Goal: Information Seeking & Learning: Learn about a topic

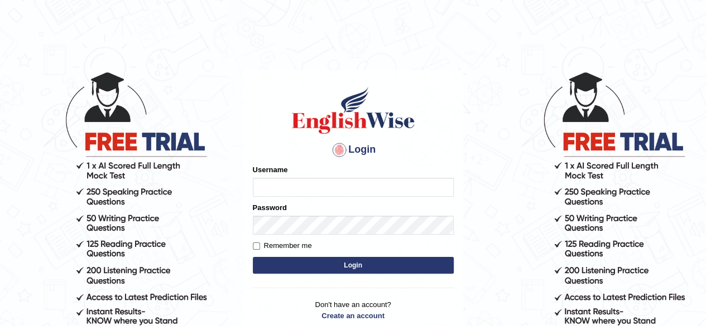
type input "Randeep_sidhu"
type input "N"
click at [304, 190] on input "Username" at bounding box center [353, 187] width 201 height 19
type input "Randeep_sidhu"
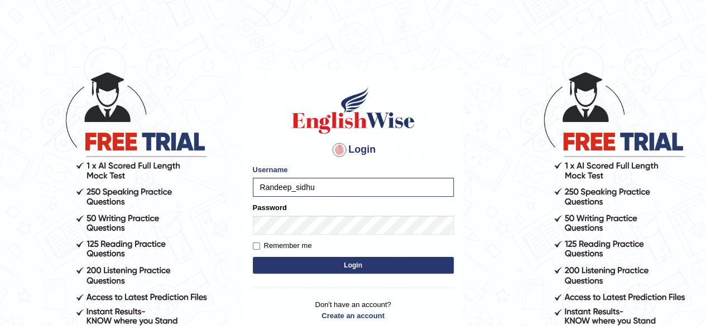
click at [345, 263] on button "Login" at bounding box center [353, 265] width 201 height 17
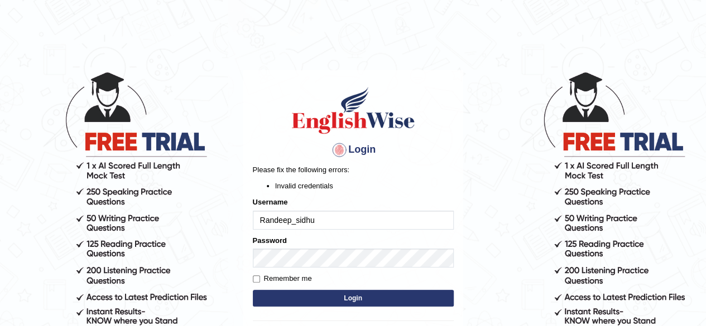
click at [352, 299] on button "Login" at bounding box center [353, 298] width 201 height 17
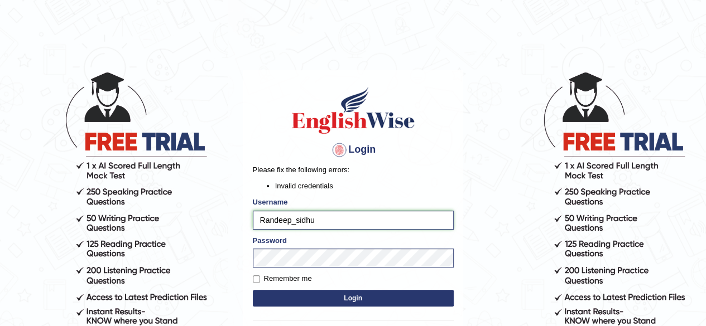
click at [326, 224] on input "Randeep_sidhu" at bounding box center [353, 220] width 201 height 19
click at [352, 295] on button "Login" at bounding box center [353, 298] width 201 height 17
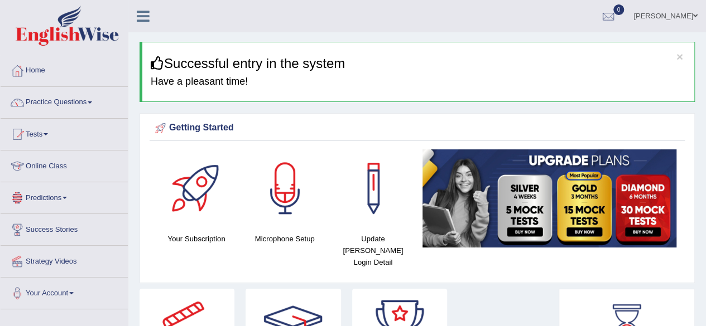
click at [56, 168] on link "Online Class" at bounding box center [64, 165] width 127 height 28
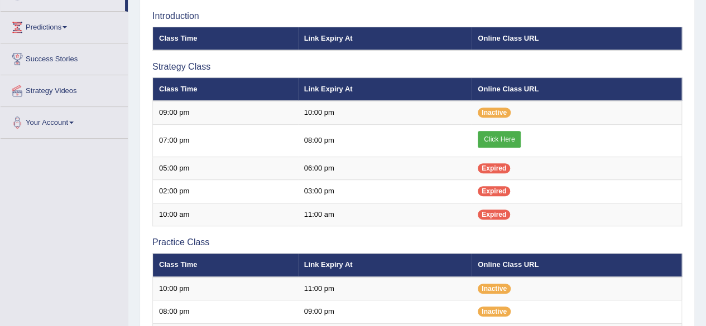
scroll to position [171, 0]
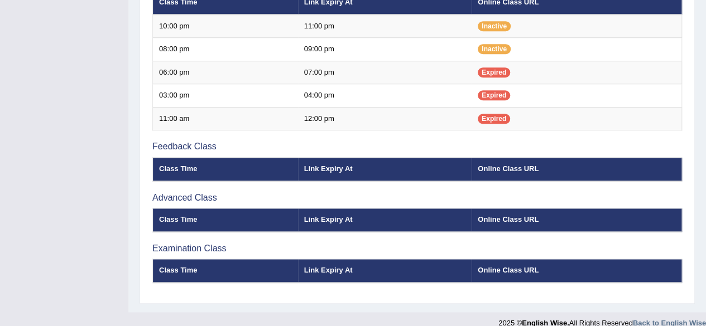
scroll to position [443, 0]
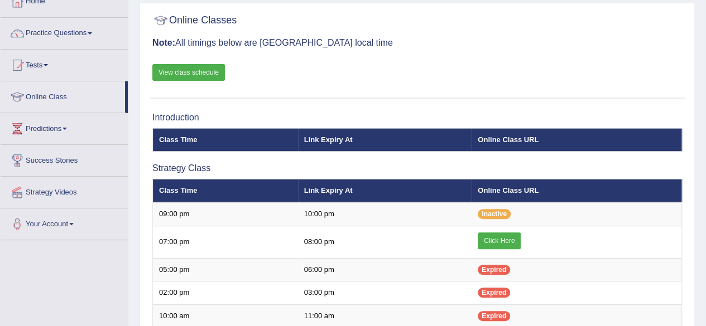
click at [32, 315] on div "Toggle navigation Home Practice Questions Speaking Practice Read Aloud Repeat S…" at bounding box center [353, 315] width 706 height 769
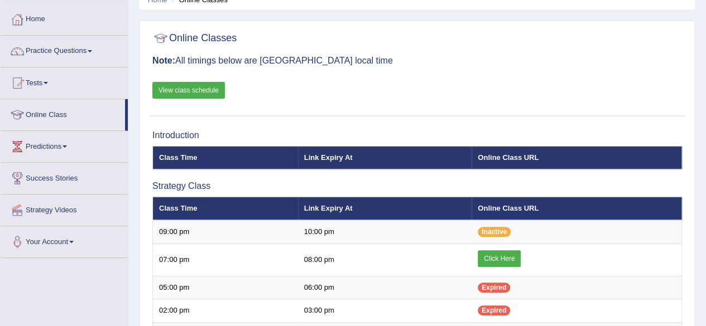
scroll to position [52, 0]
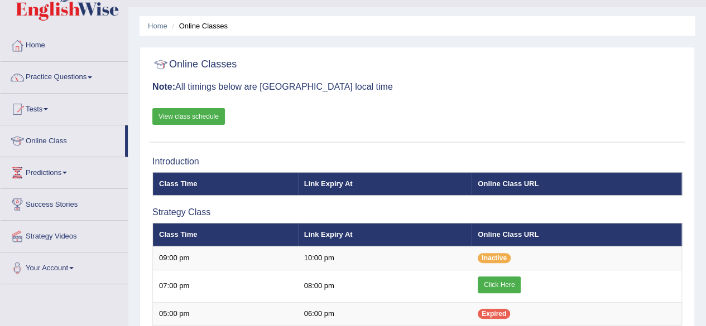
scroll to position [23, 0]
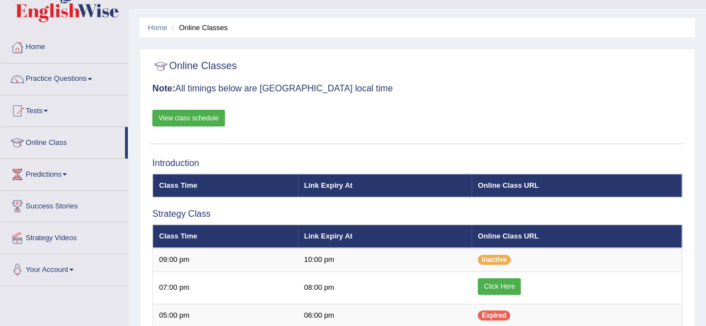
click at [190, 113] on link "View class schedule" at bounding box center [188, 118] width 73 height 17
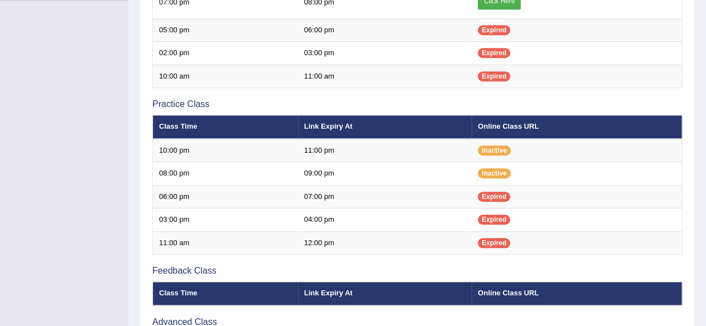
scroll to position [23, 0]
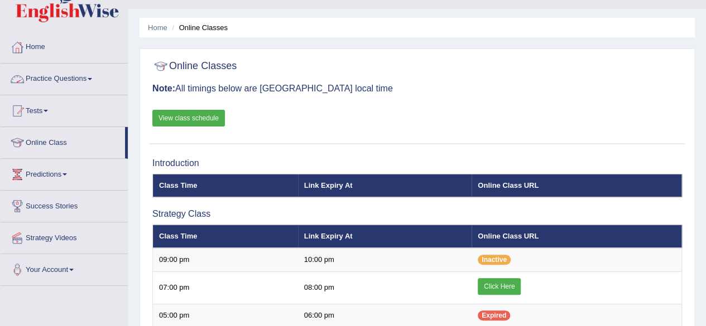
click at [82, 71] on link "Practice Questions" at bounding box center [64, 78] width 127 height 28
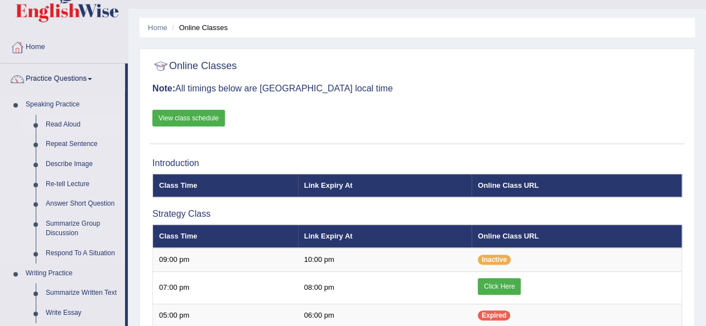
click at [69, 122] on link "Read Aloud" at bounding box center [83, 125] width 84 height 20
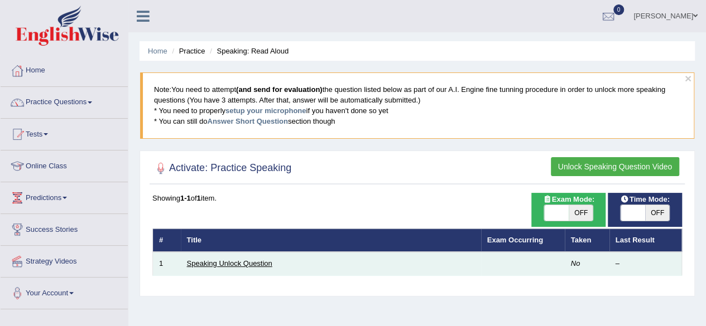
click at [227, 262] on link "Speaking Unlock Question" at bounding box center [229, 264] width 85 height 8
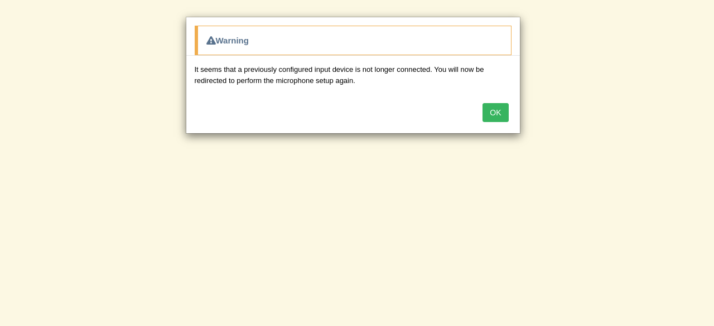
click at [498, 112] on button "OK" at bounding box center [496, 112] width 26 height 19
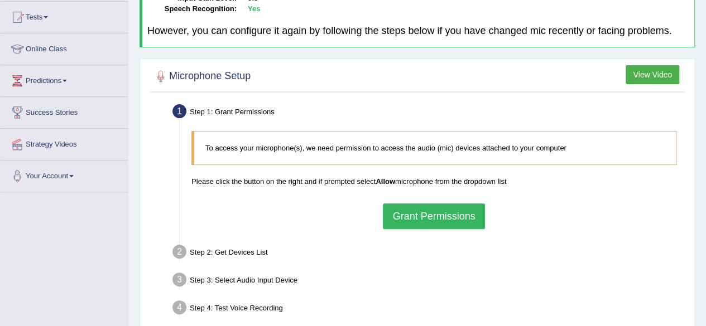
scroll to position [118, 0]
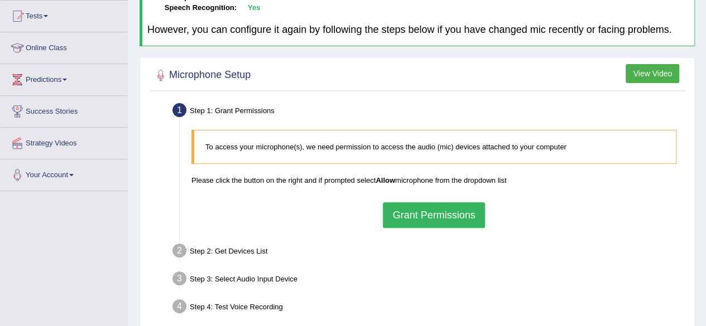
click at [412, 218] on button "Grant Permissions" at bounding box center [434, 216] width 102 height 26
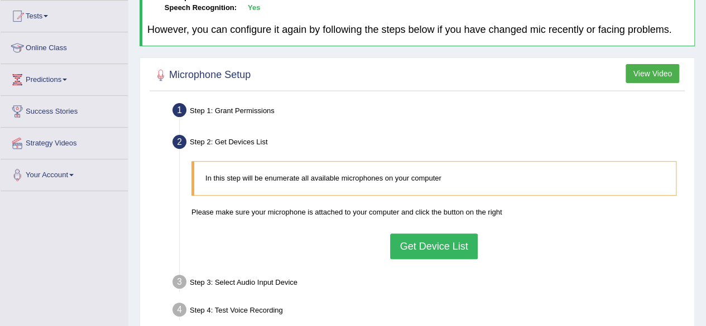
click at [443, 247] on button "Get Device List" at bounding box center [433, 247] width 87 height 26
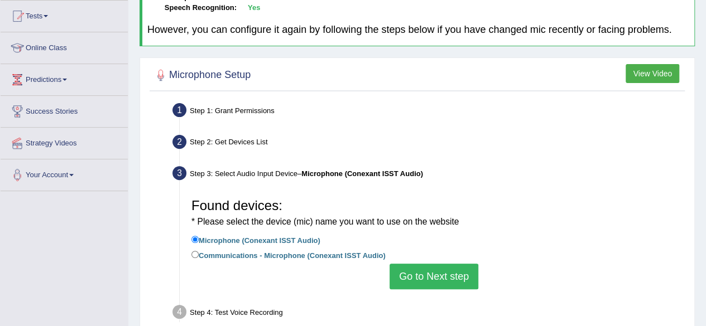
click at [449, 273] on button "Go to Next step" at bounding box center [434, 277] width 89 height 26
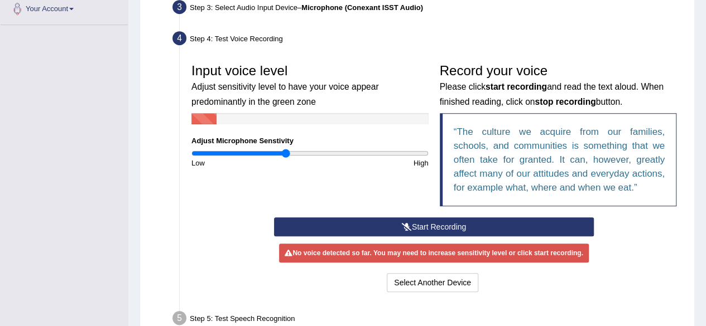
scroll to position [286, 0]
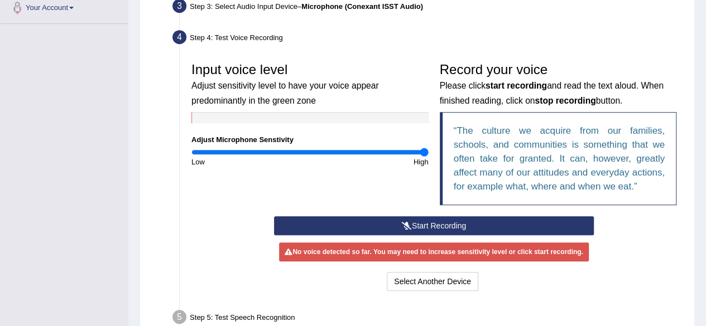
drag, startPoint x: 284, startPoint y: 149, endPoint x: 428, endPoint y: 156, distance: 144.1
click at [428, 156] on input "range" at bounding box center [309, 152] width 237 height 9
click at [315, 180] on div "Input voice level Adjust sensitivity level to have your voice appear predominan…" at bounding box center [434, 137] width 496 height 160
click at [324, 150] on input "range" at bounding box center [309, 152] width 237 height 9
click at [314, 152] on input "range" at bounding box center [309, 152] width 237 height 9
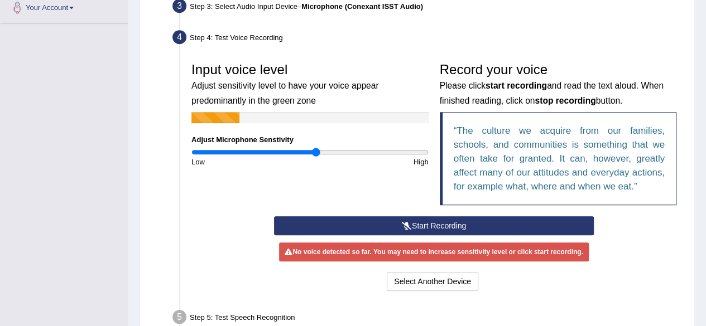
click at [434, 223] on button "Start Recording" at bounding box center [434, 226] width 320 height 19
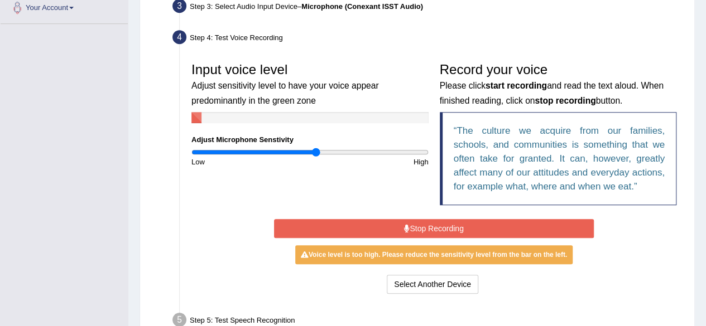
click at [428, 226] on button "Stop Recording" at bounding box center [434, 228] width 320 height 19
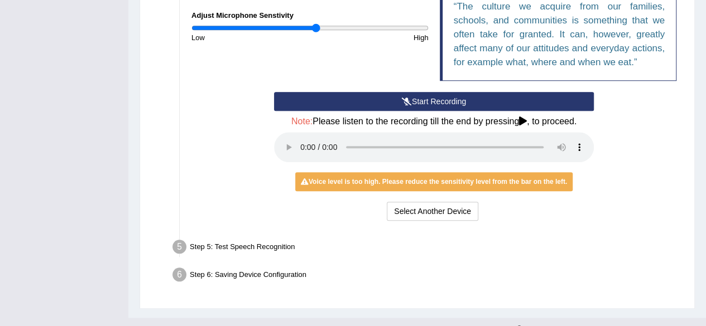
scroll to position [403, 0]
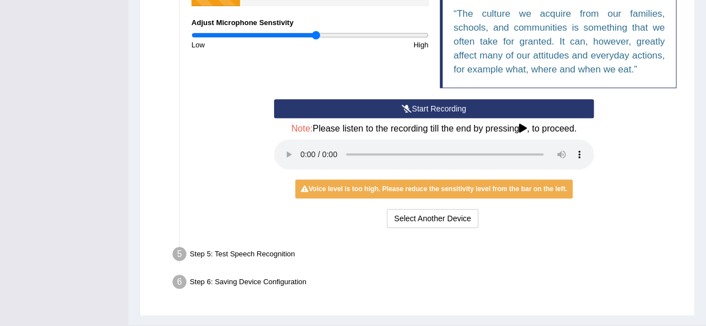
click at [463, 111] on button "Start Recording" at bounding box center [434, 108] width 320 height 19
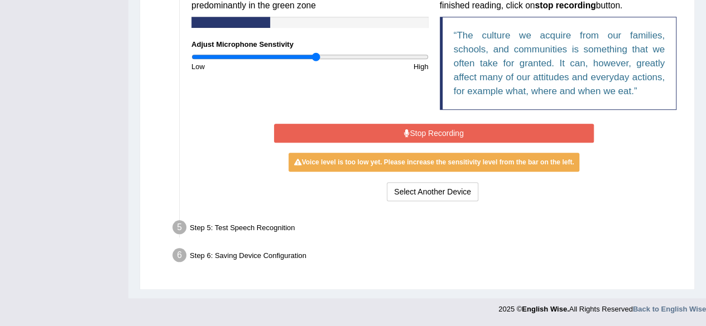
scroll to position [376, 0]
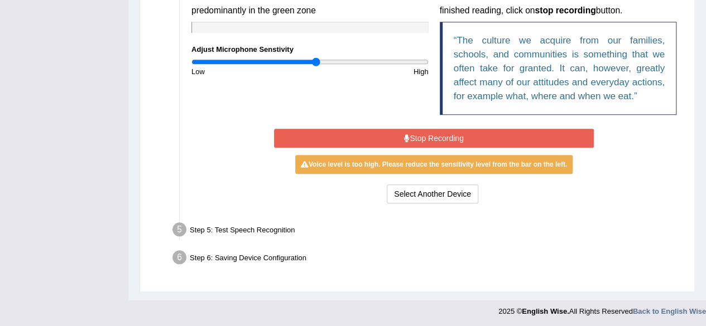
click at [424, 133] on button "Stop Recording" at bounding box center [434, 138] width 320 height 19
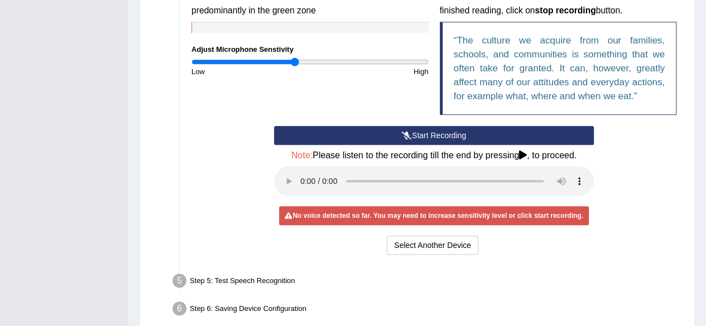
type input "0.88"
click at [420, 135] on button "Start Recording" at bounding box center [434, 135] width 320 height 19
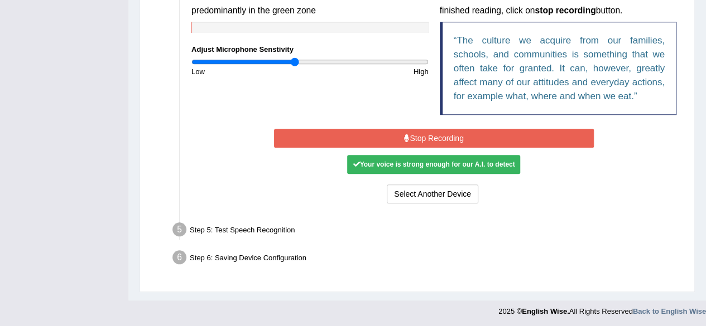
click at [425, 132] on button "Stop Recording" at bounding box center [434, 138] width 320 height 19
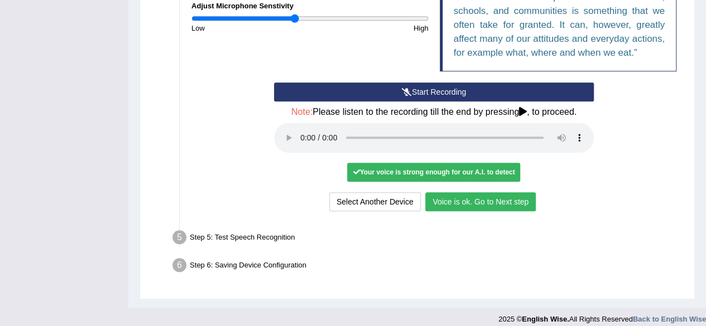
scroll to position [427, 0]
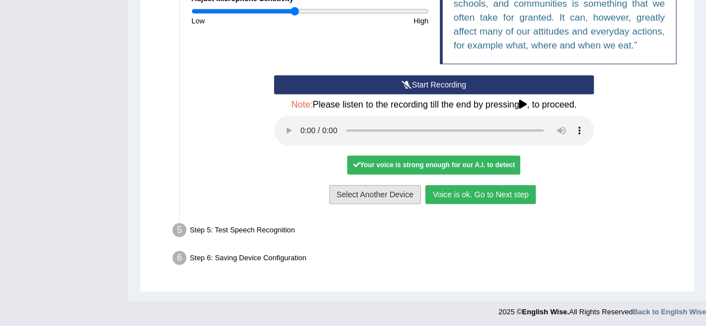
click at [374, 193] on button "Select Another Device" at bounding box center [375, 194] width 92 height 19
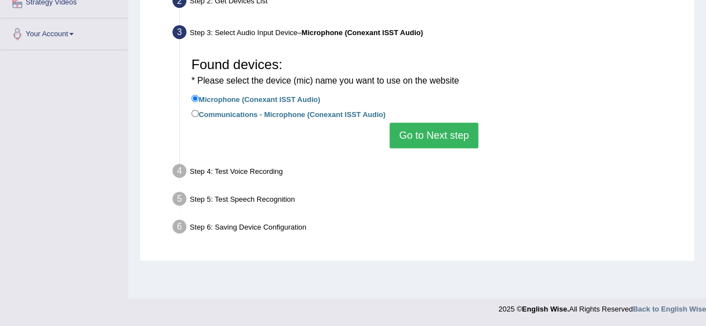
scroll to position [259, 0]
click at [442, 135] on button "Go to Next step" at bounding box center [434, 136] width 89 height 26
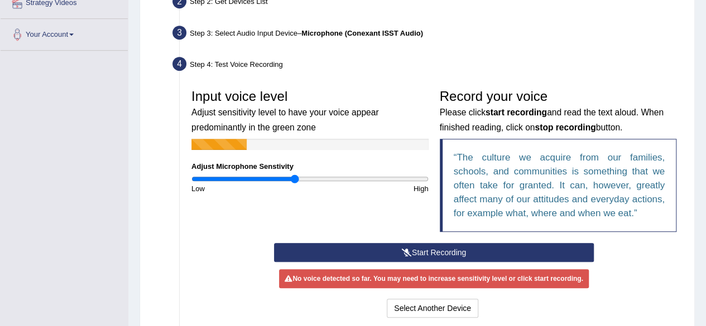
click at [421, 248] on button "Start Recording" at bounding box center [434, 252] width 320 height 19
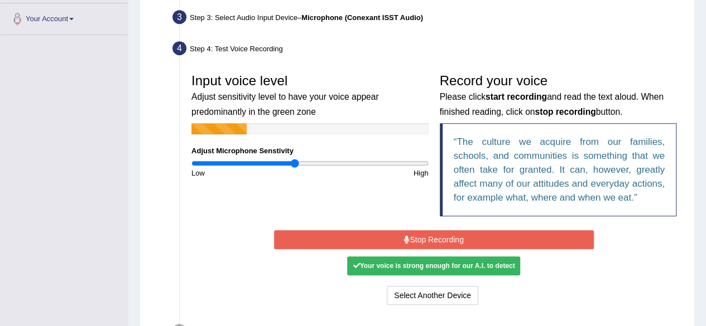
scroll to position [376, 0]
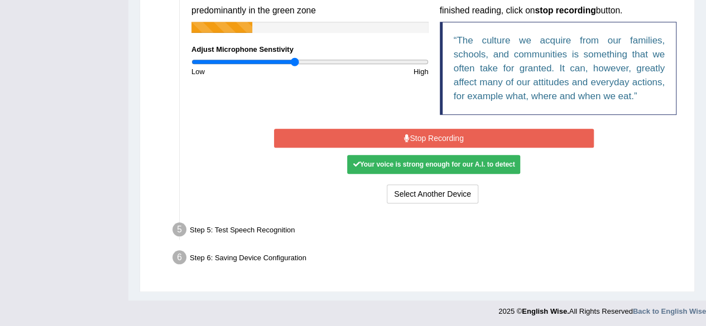
click at [452, 141] on button "Stop Recording" at bounding box center [434, 138] width 320 height 19
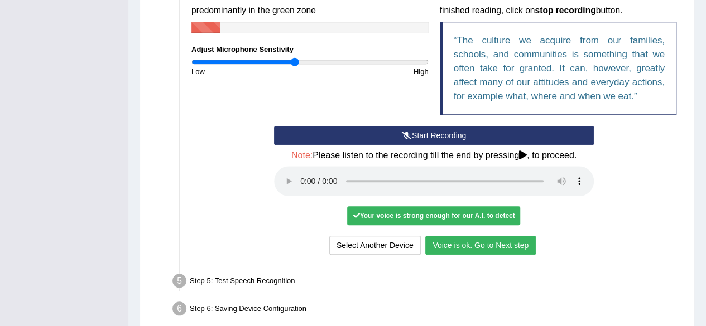
click at [481, 243] on button "Voice is ok. Go to Next step" at bounding box center [480, 245] width 111 height 19
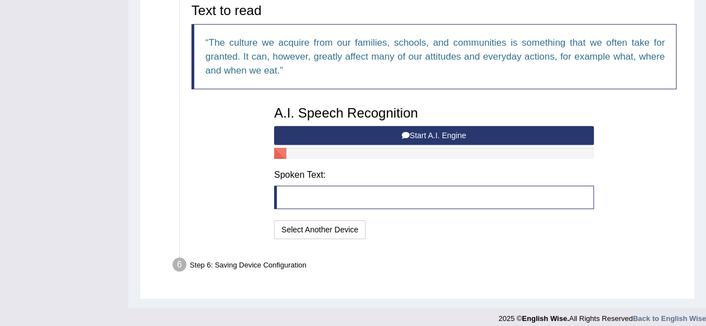
click at [426, 134] on button "Start A.I. Engine" at bounding box center [434, 135] width 320 height 19
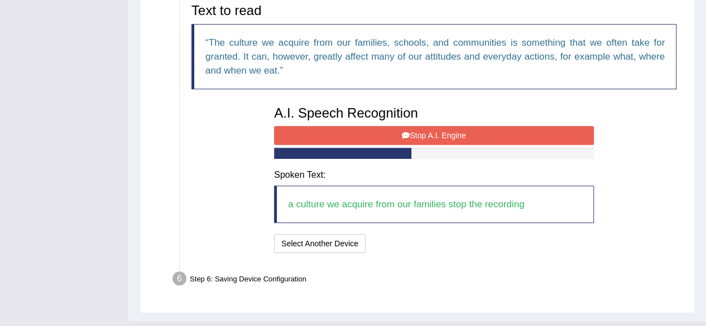
click at [429, 129] on button "Stop A.I. Engine" at bounding box center [434, 135] width 320 height 19
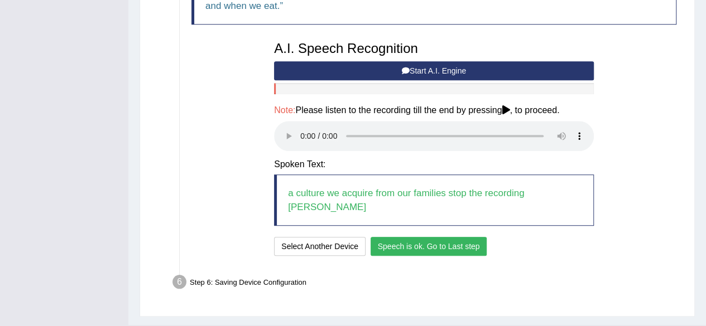
scroll to position [451, 0]
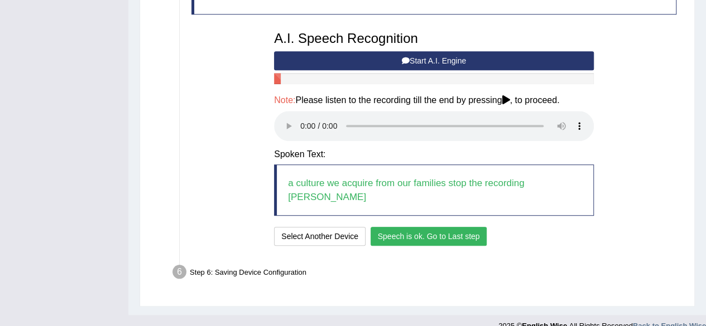
click at [407, 227] on button "Speech is ok. Go to Last step" at bounding box center [429, 236] width 117 height 19
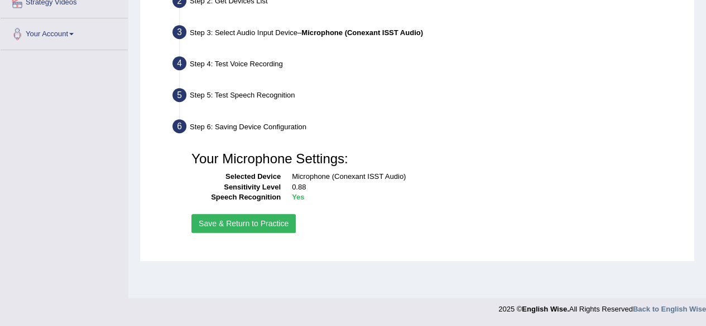
scroll to position [259, 0]
click at [220, 219] on button "Save & Return to Practice" at bounding box center [243, 224] width 104 height 19
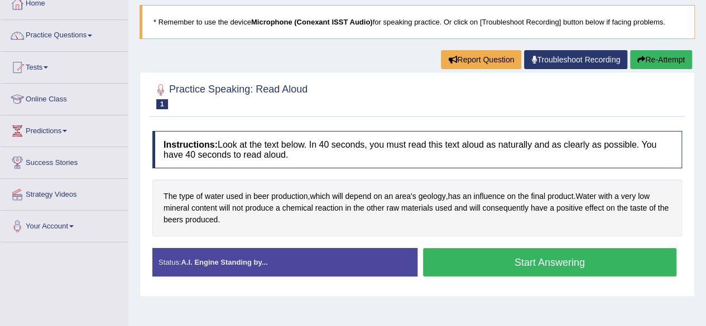
scroll to position [68, 0]
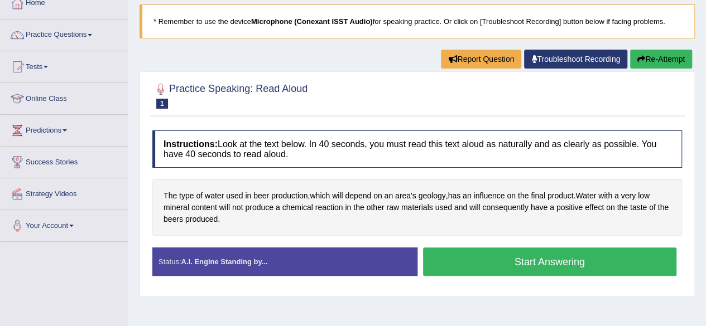
click at [510, 261] on button "Start Answering" at bounding box center [550, 262] width 254 height 28
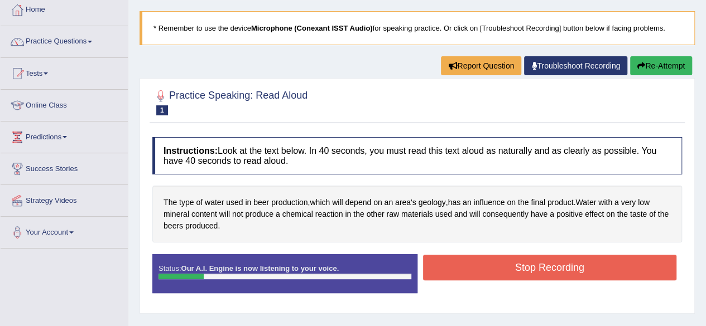
scroll to position [66, 0]
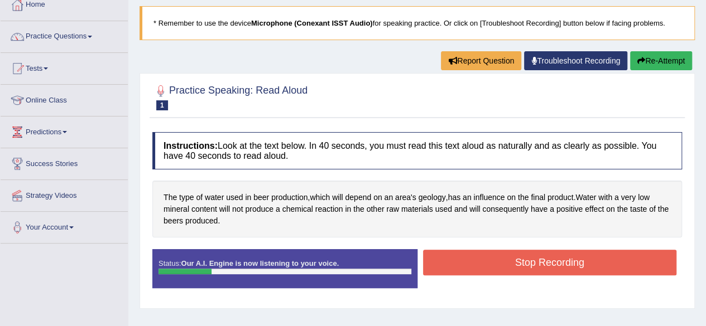
click at [515, 272] on button "Stop Recording" at bounding box center [550, 263] width 254 height 26
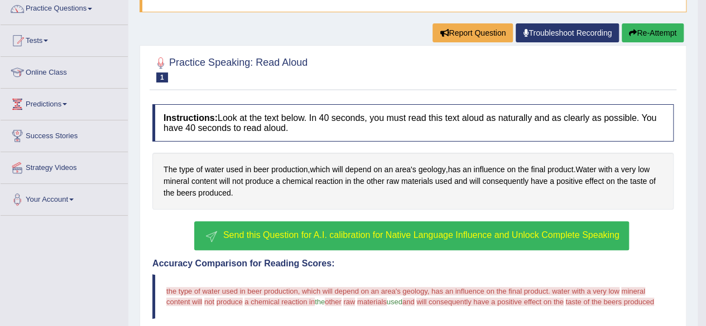
scroll to position [103, 0]
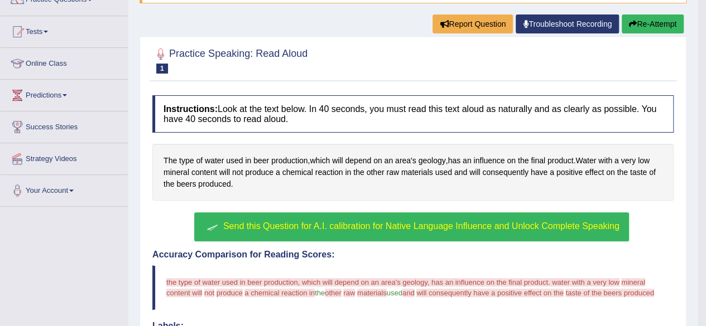
click at [363, 228] on span "Send this Question for A.I. calibration for Native Language Influence and Unloc…" at bounding box center [421, 226] width 396 height 9
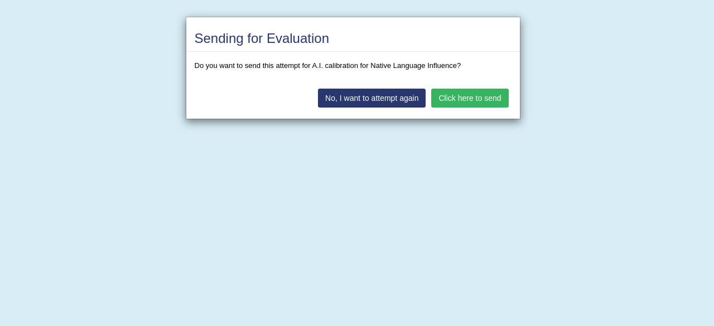
click at [463, 95] on button "Click here to send" at bounding box center [469, 98] width 77 height 19
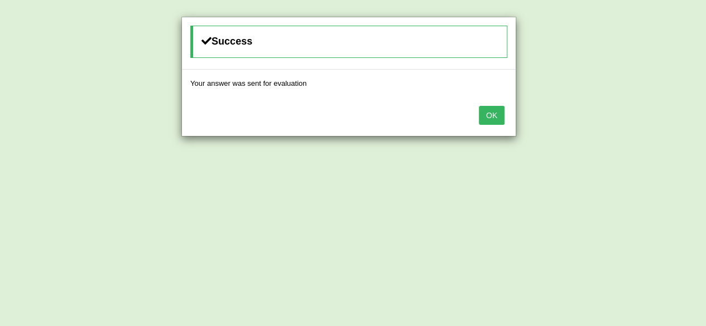
click at [493, 114] on button "OK" at bounding box center [492, 115] width 26 height 19
